Goal: Find specific page/section: Find specific page/section

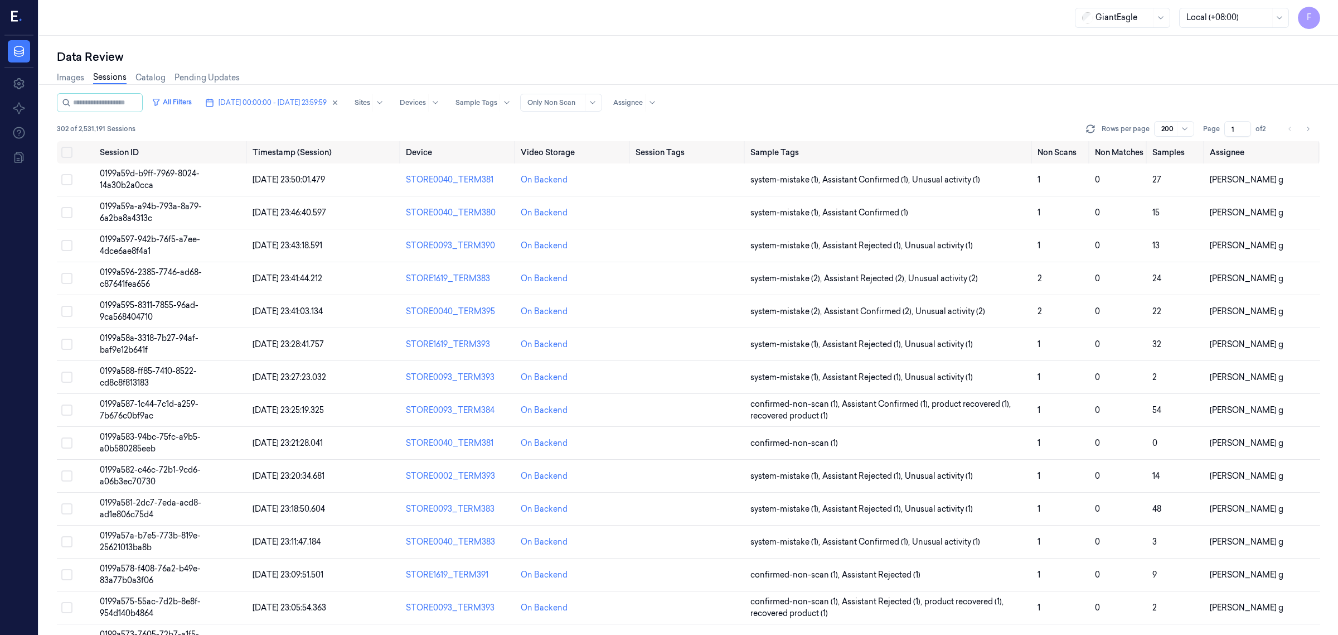
click at [993, 101] on div "All Filters [DATE] 00:00:00 - [DATE] 23:59:59 Sites Devices Sample Tags Alert T…" at bounding box center [689, 102] width 1264 height 19
click at [344, 96] on button "[DATE] 00:00:00 - [DATE] 23:59:59" at bounding box center [272, 103] width 143 height 18
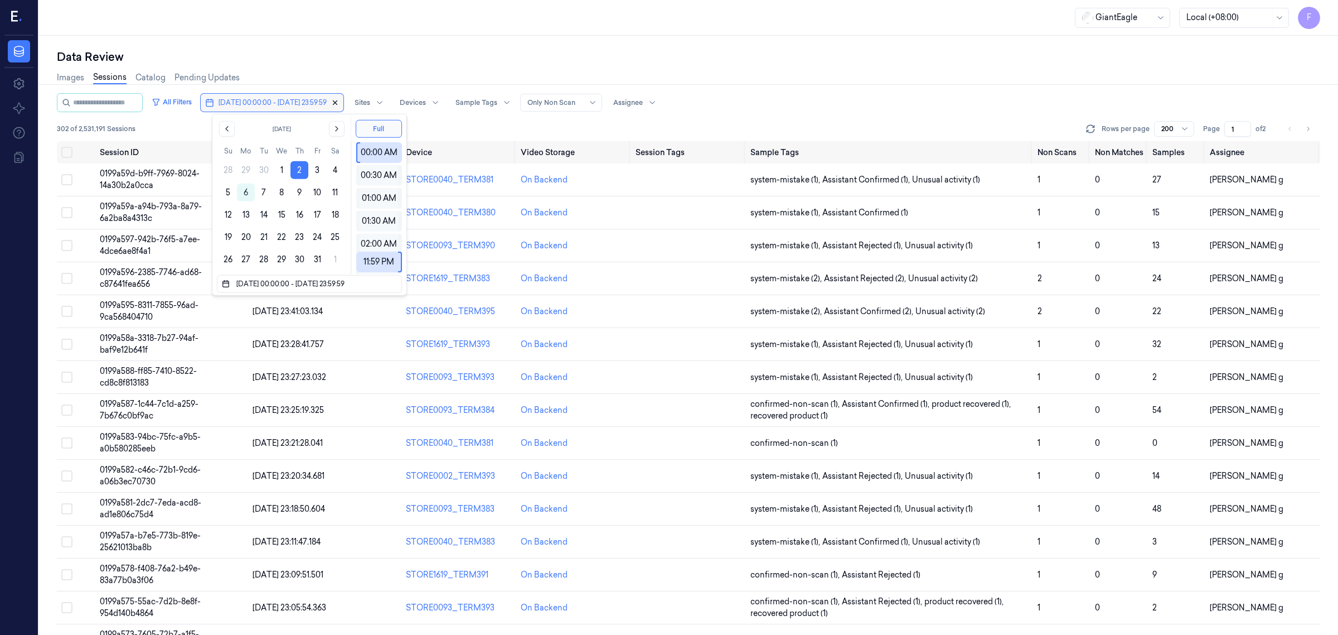
click at [339, 102] on icon "button" at bounding box center [335, 103] width 8 height 8
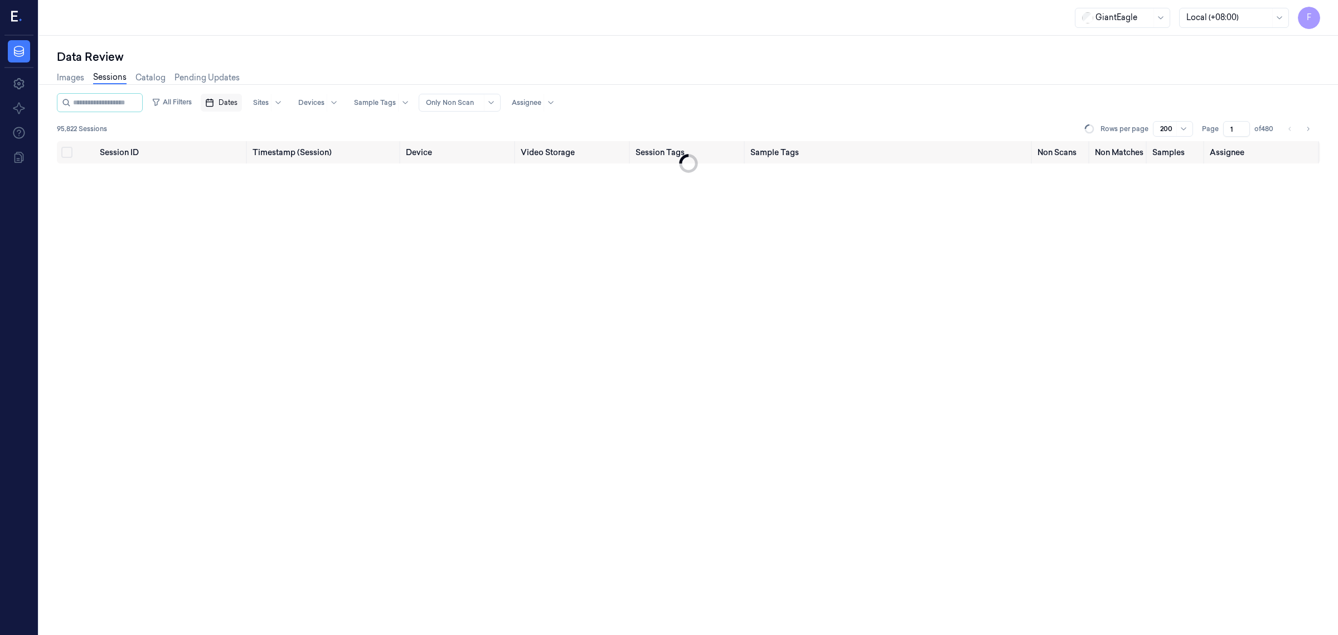
click at [209, 91] on div "Images Sessions Catalog Pending Updates" at bounding box center [148, 79] width 183 height 28
click at [226, 104] on button "Dates" at bounding box center [221, 103] width 41 height 18
click at [226, 193] on button "5" at bounding box center [228, 192] width 18 height 18
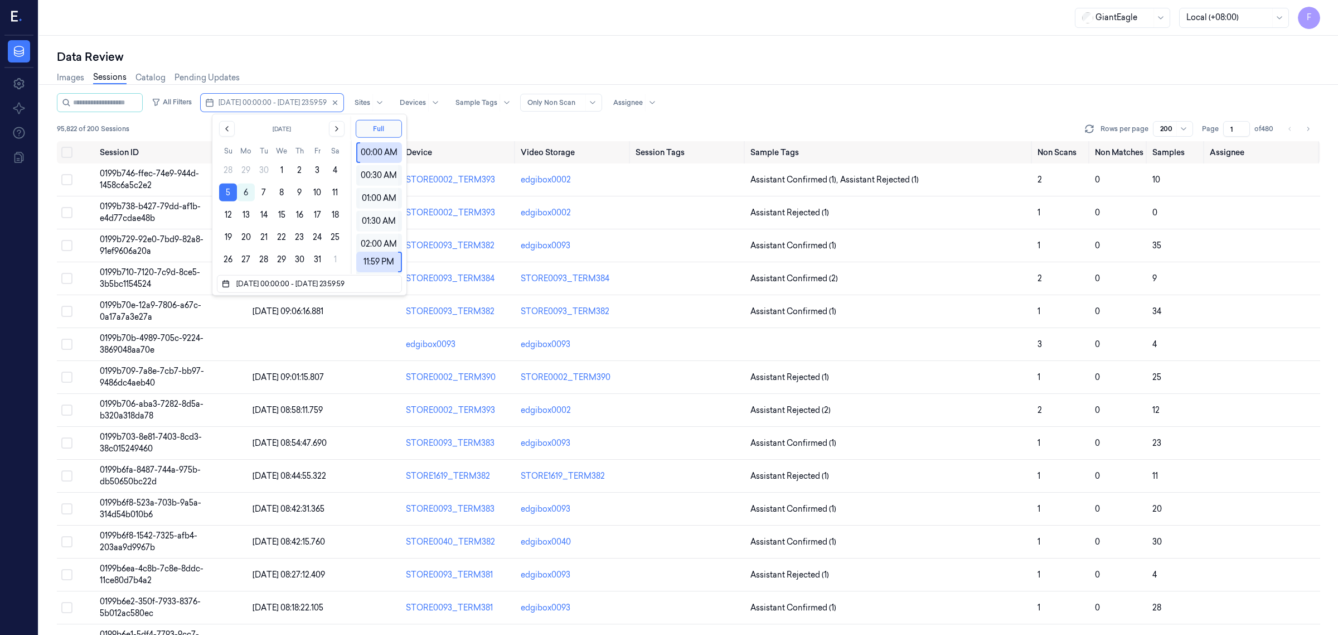
click at [770, 34] on div "GiantEagle Local (+08:00) F" at bounding box center [688, 18] width 1299 height 36
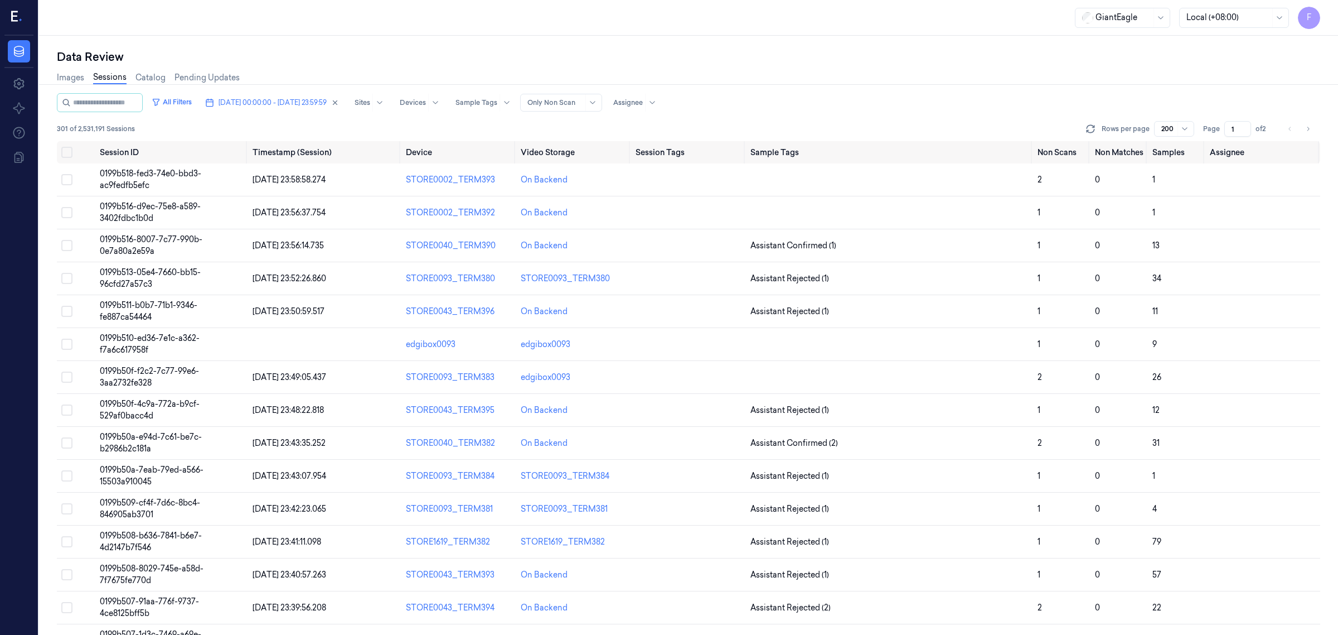
click at [770, 34] on div "GiantEagle Local (+08:00) F" at bounding box center [688, 18] width 1299 height 36
